Goal: Task Accomplishment & Management: Use online tool/utility

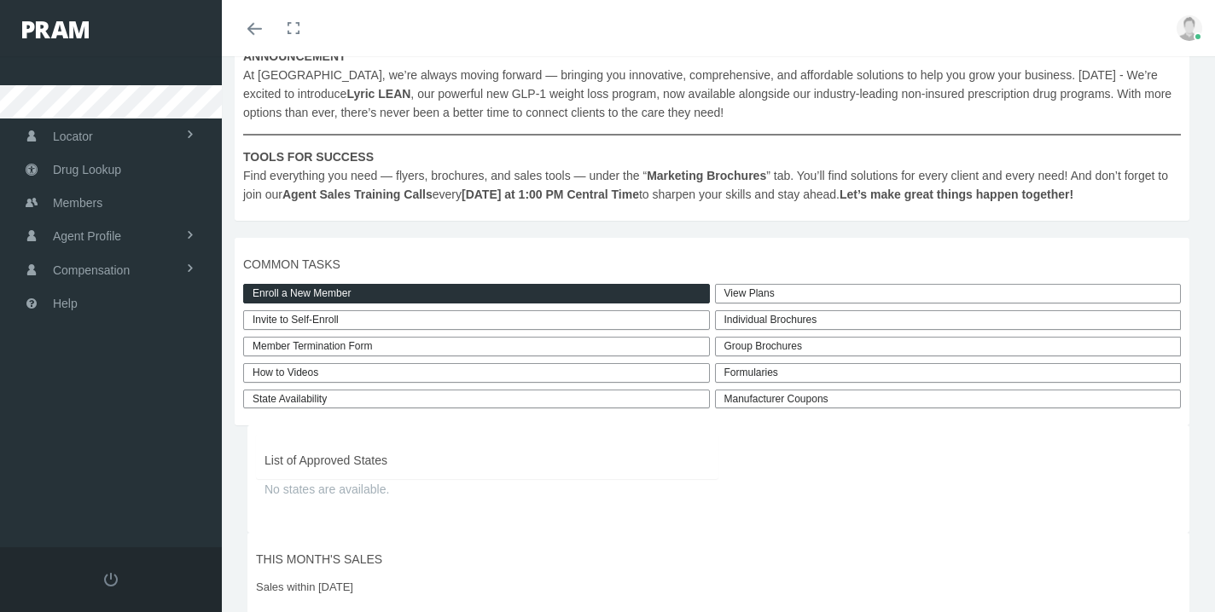
scroll to position [345, 0]
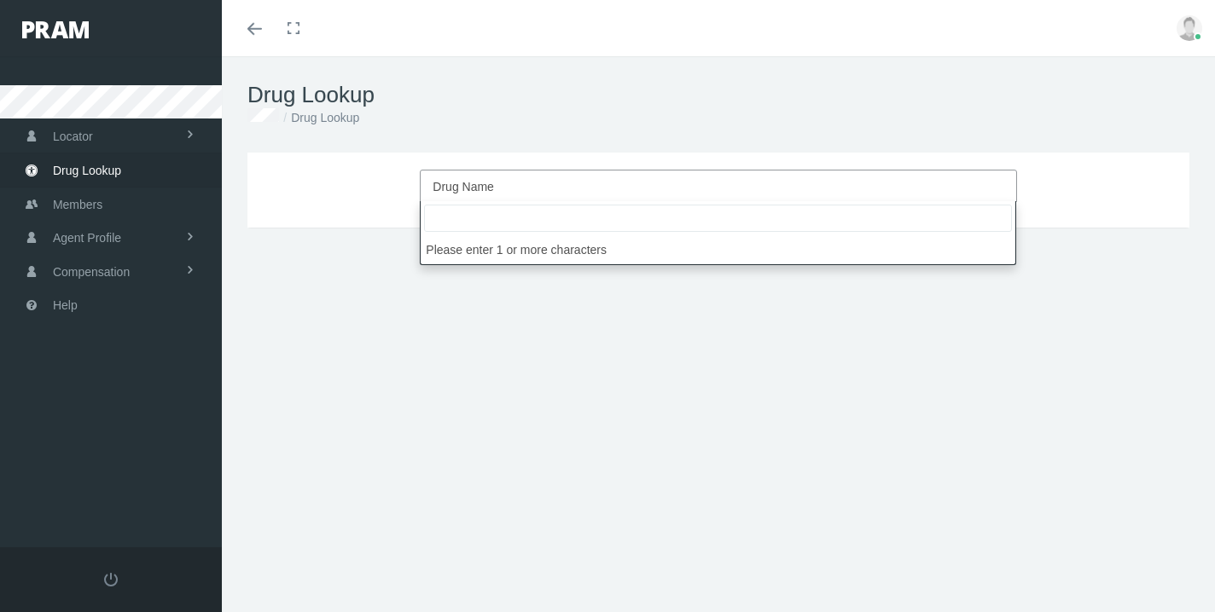
click at [435, 179] on span "Drug Name" at bounding box center [712, 187] width 560 height 22
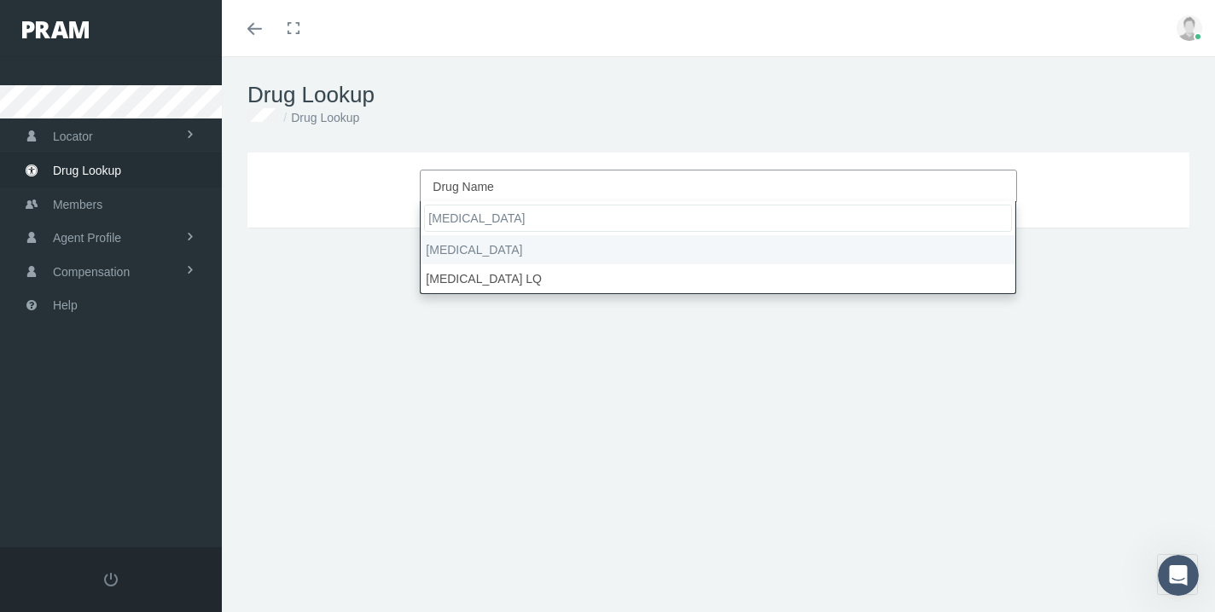
click at [565, 210] on input "[MEDICAL_DATA]" at bounding box center [718, 218] width 588 height 27
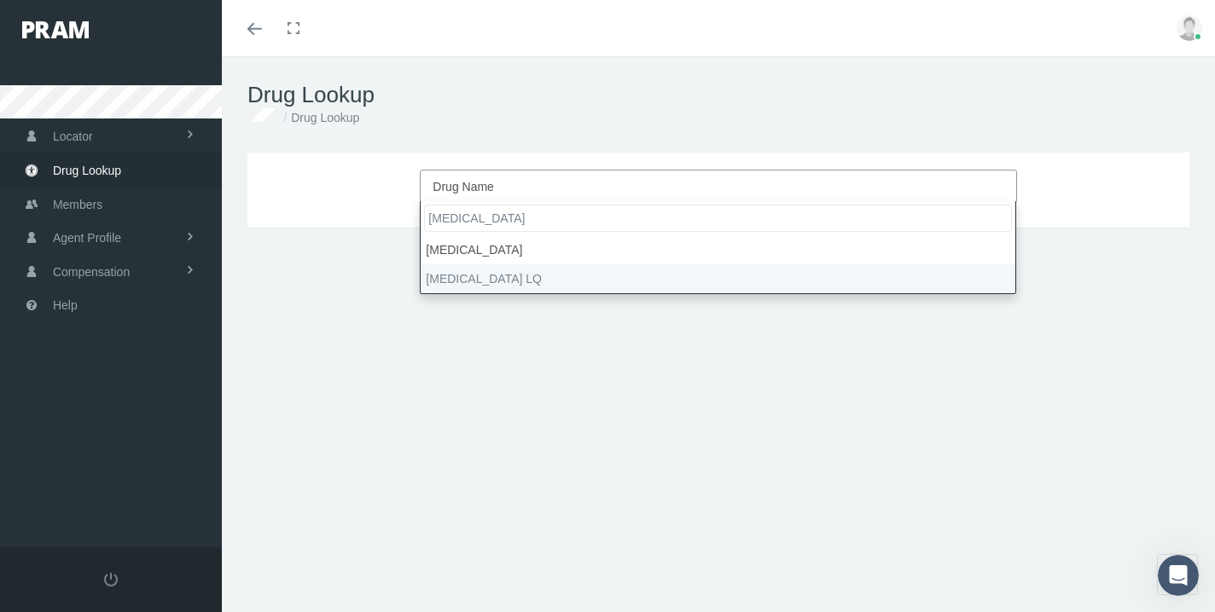
type input "[MEDICAL_DATA]"
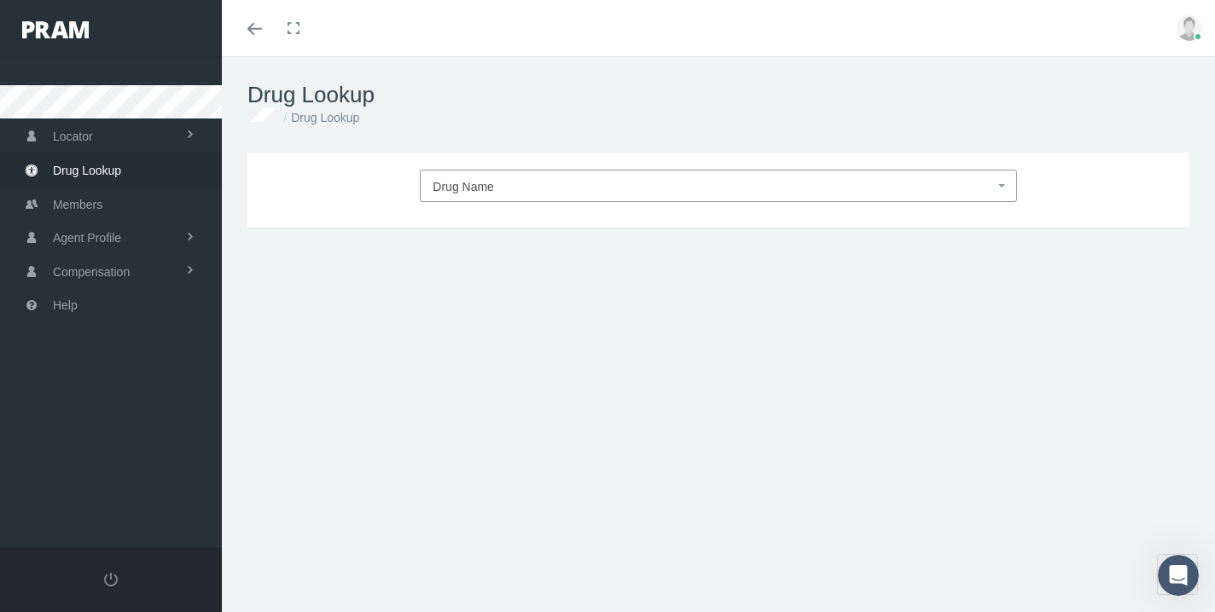
click at [683, 300] on div "Drug Name DRUG TYPE DRUG CLASS Update Form, Strength, Days Supply, Quantity DRU…" at bounding box center [718, 366] width 993 height 426
click at [498, 183] on span "Drug Name" at bounding box center [712, 187] width 560 height 22
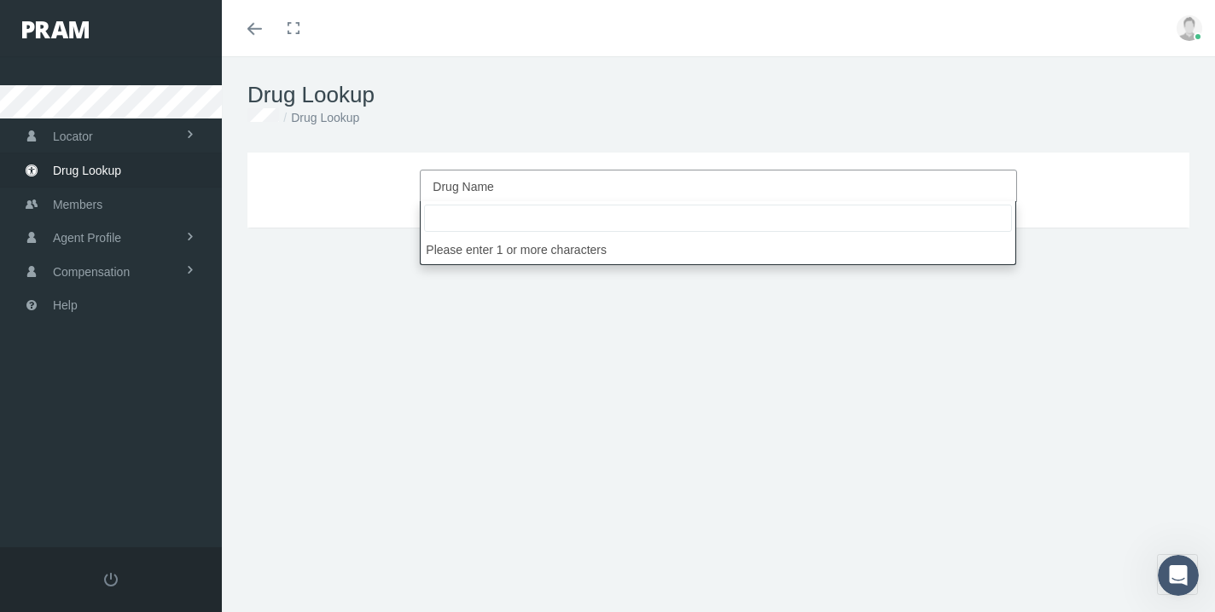
click at [470, 221] on input "search" at bounding box center [718, 218] width 588 height 27
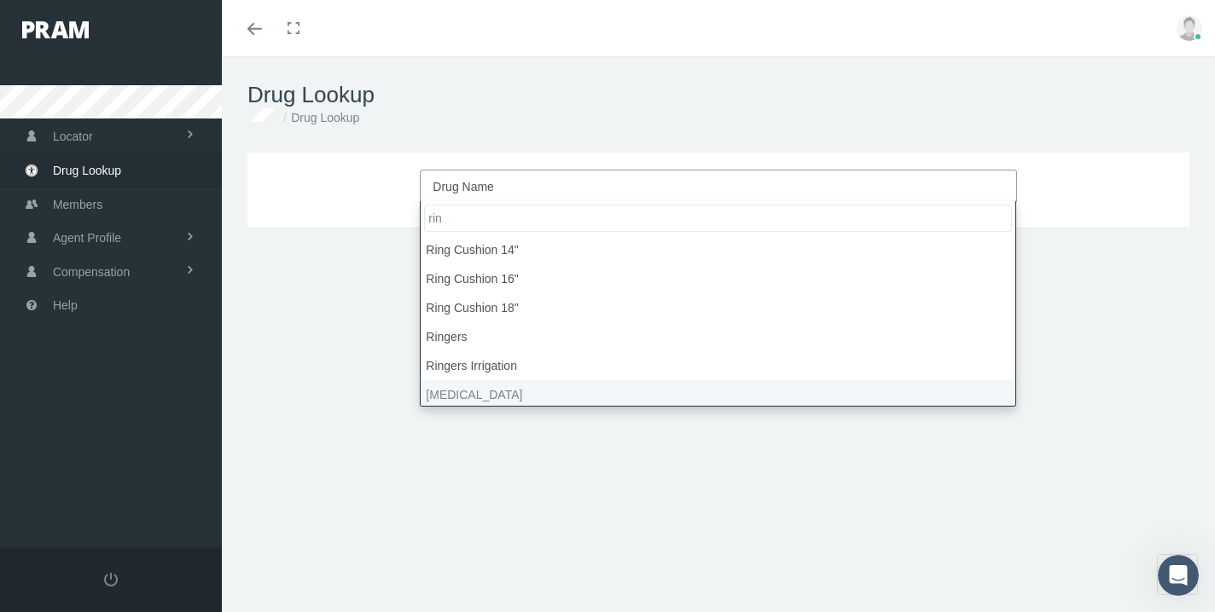
type input "rin"
select select "[MEDICAL_DATA]"
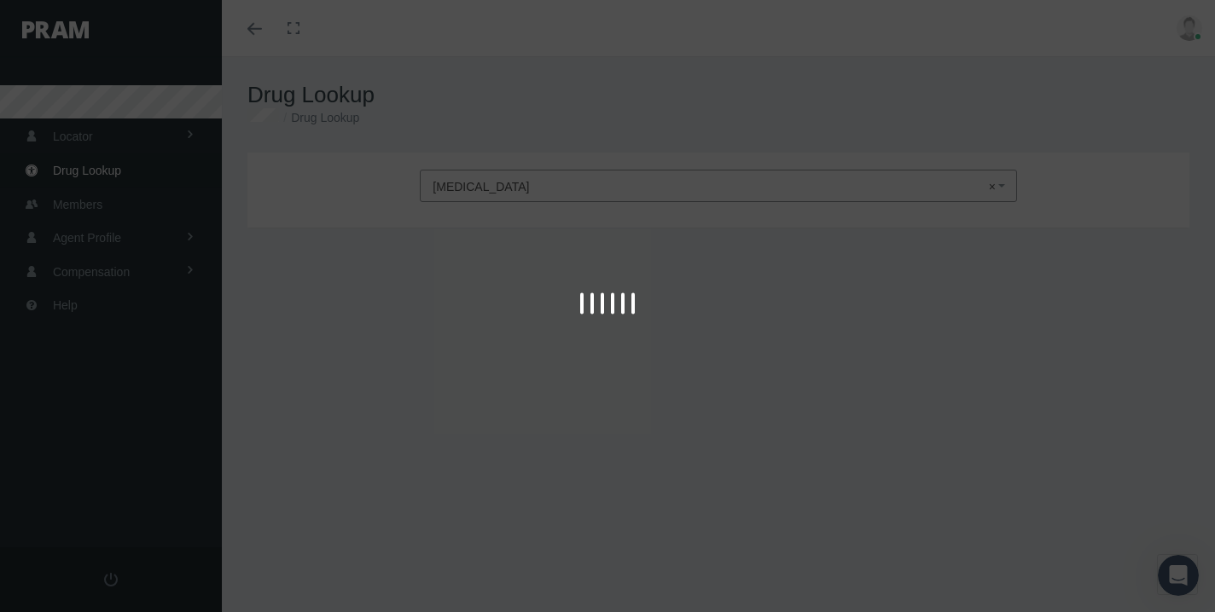
type input "30"
select select "Tablet Extended Release 24 Hour"
select select "15 MG"
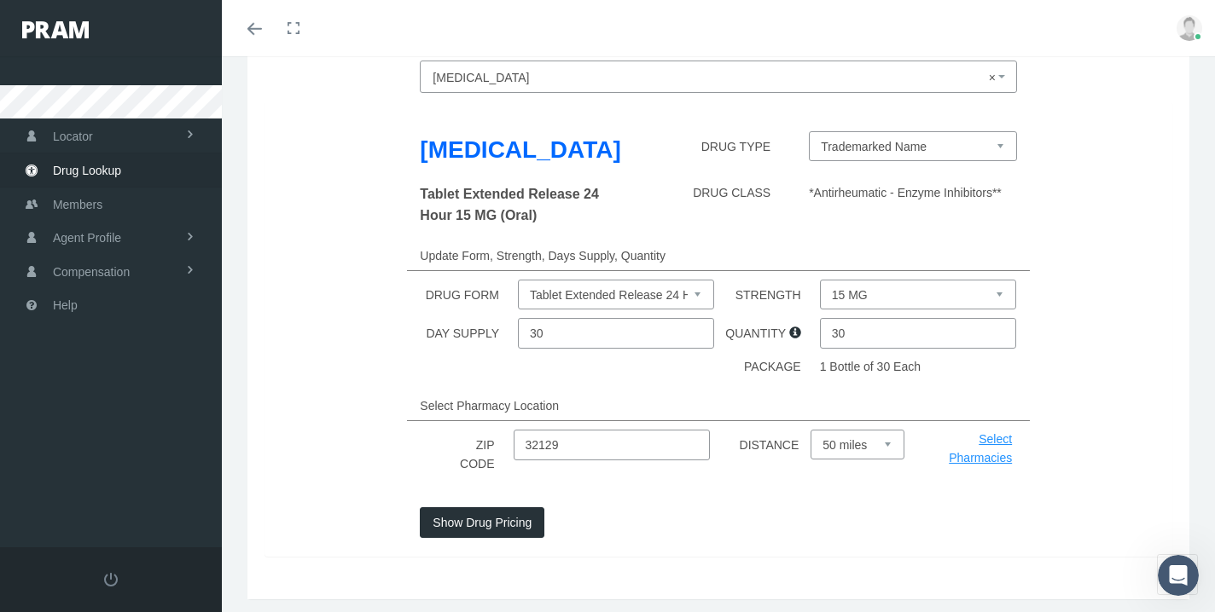
scroll to position [113, 0]
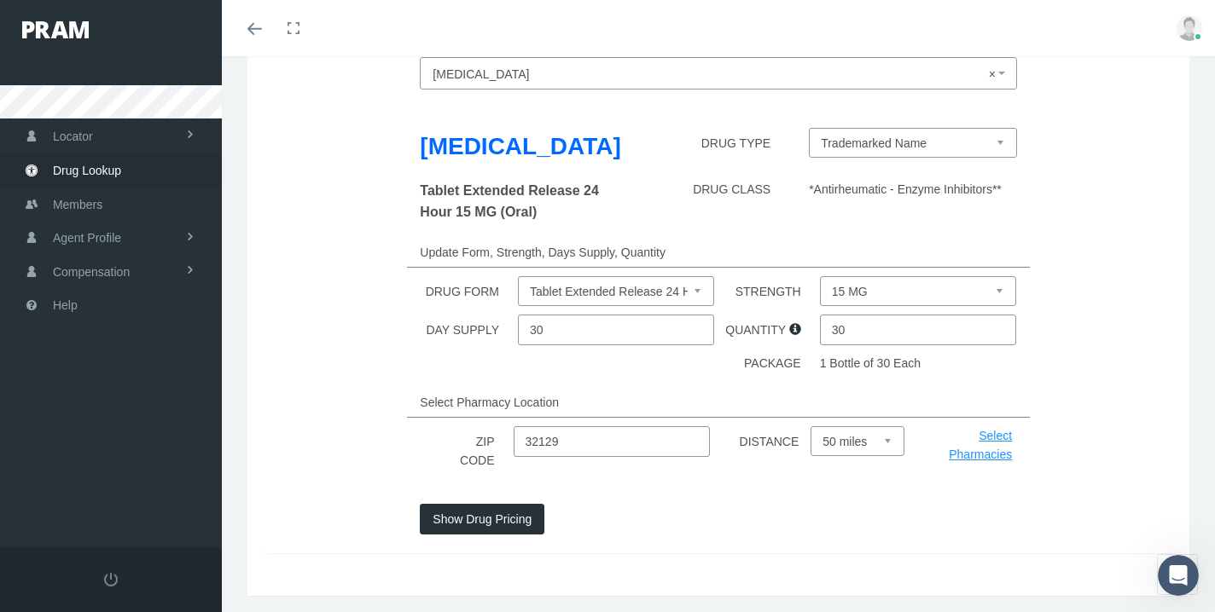
click at [507, 523] on button "Show Drug Pricing" at bounding box center [482, 519] width 125 height 31
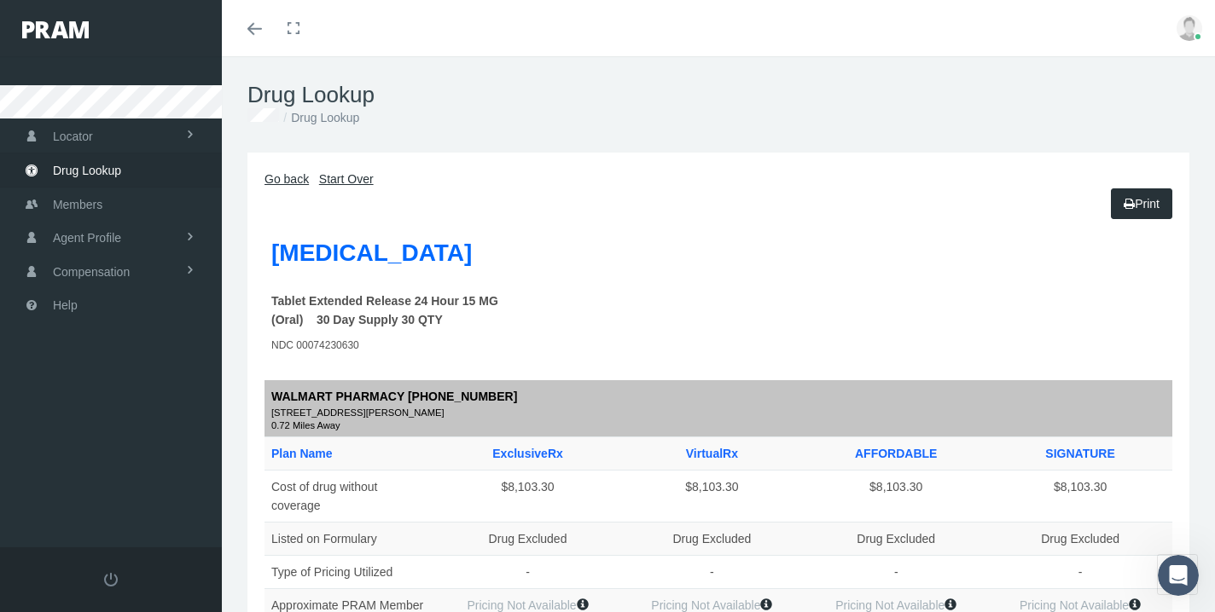
scroll to position [0, 0]
click at [252, 25] on icon "Toggle menubar" at bounding box center [254, 29] width 15 height 10
